Goal: Information Seeking & Learning: Learn about a topic

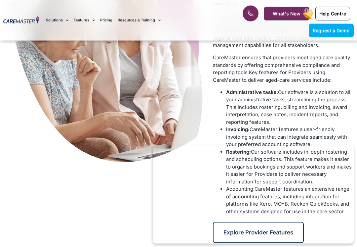
scroll to position [378, 0]
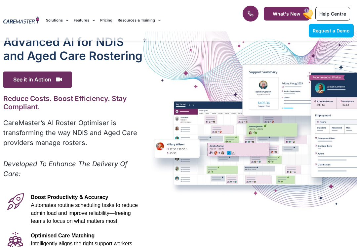
click at [28, 78] on span "See it in Action" at bounding box center [37, 79] width 68 height 16
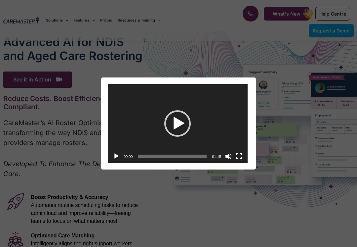
click at [179, 126] on div "Play" at bounding box center [177, 123] width 26 height 26
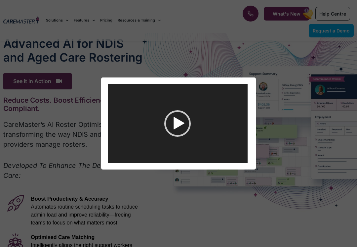
scroll to position [7, 0]
click at [67, 68] on div "Video Player https://caremaster.com.au/wp-content/uploads/2025/05/RO_screenshot…" at bounding box center [178, 123] width 357 height 247
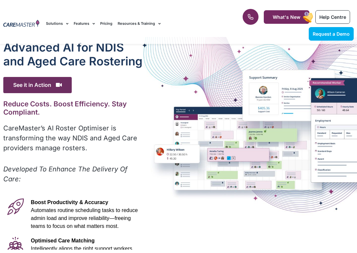
scroll to position [0, 0]
